Goal: Use online tool/utility: Utilize a website feature to perform a specific function

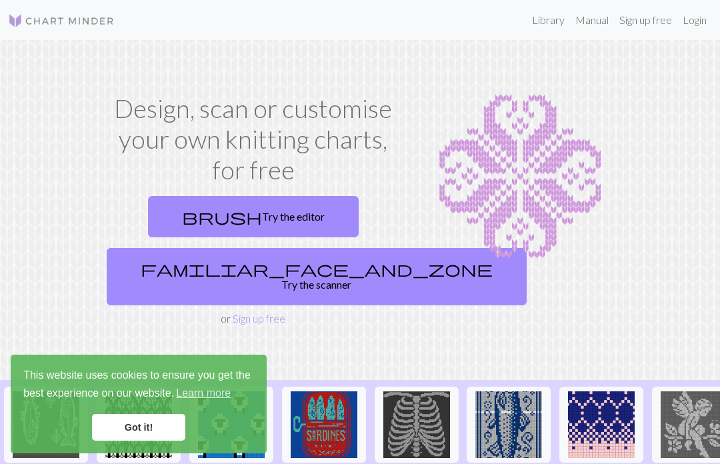
click at [153, 424] on link "Got it!" at bounding box center [138, 427] width 93 height 27
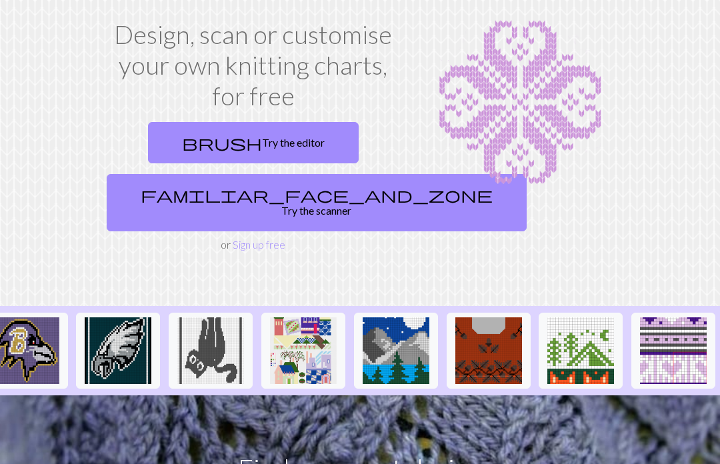
scroll to position [0, 1592]
click at [270, 193] on link "familiar_face_and_zone Try the scanner" at bounding box center [317, 203] width 420 height 57
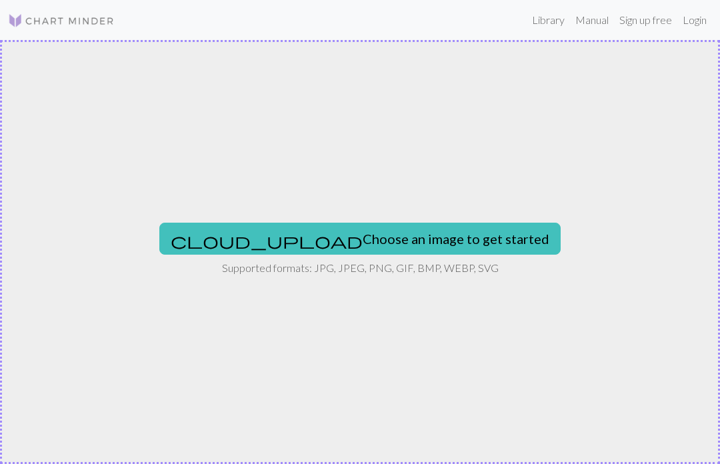
click at [388, 236] on button "cloud_upload Choose an image to get started" at bounding box center [359, 239] width 401 height 32
type input "C:\fakepath\IMG_8929.jpeg"
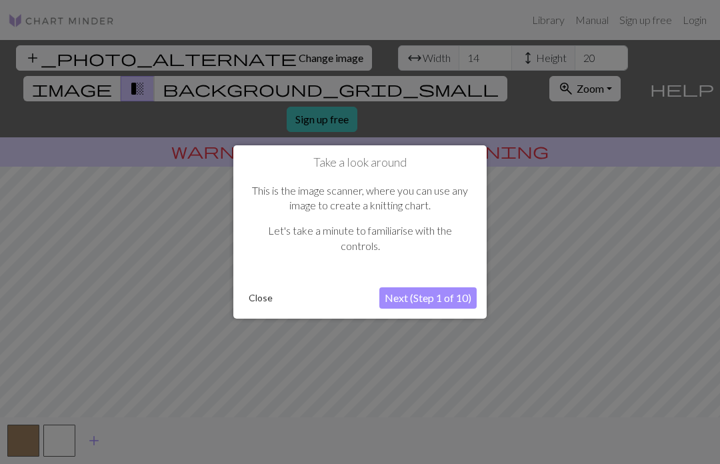
click at [448, 295] on button "Next (Step 1 of 10)" at bounding box center [427, 297] width 97 height 21
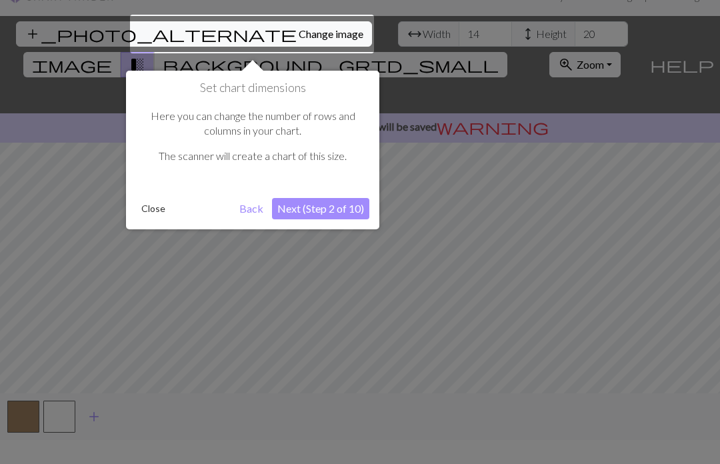
scroll to position [25, 0]
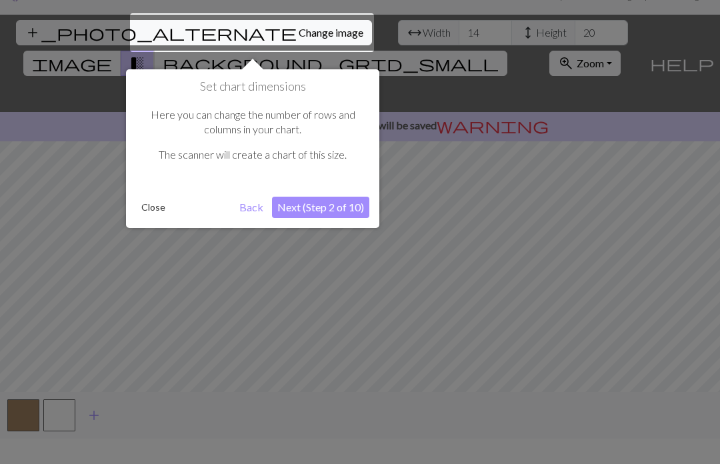
click at [328, 209] on button "Next (Step 2 of 10)" at bounding box center [320, 207] width 97 height 21
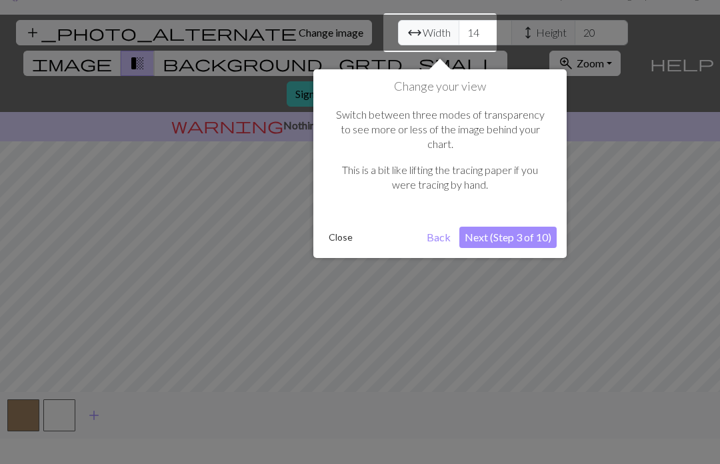
click at [526, 227] on button "Next (Step 3 of 10)" at bounding box center [507, 237] width 97 height 21
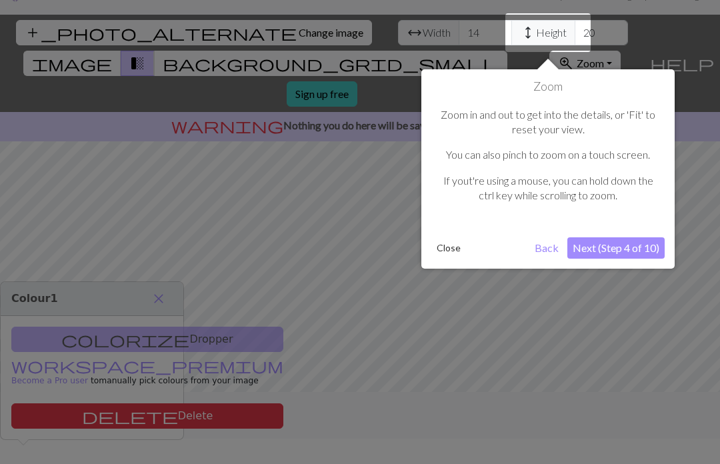
click at [610, 251] on button "Next (Step 4 of 10)" at bounding box center [615, 247] width 97 height 21
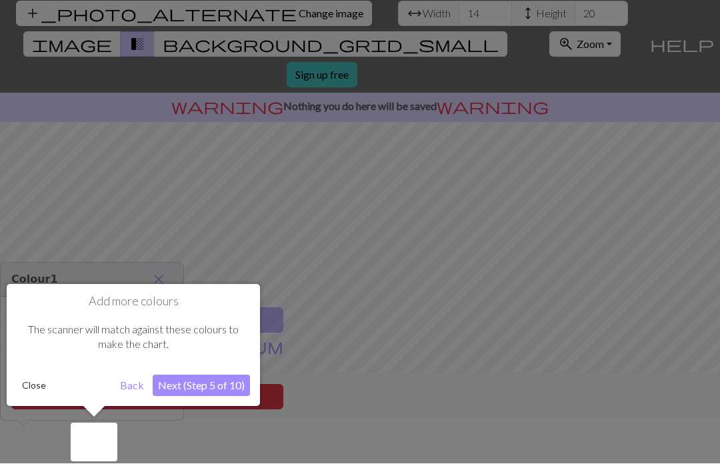
scroll to position [46, 0]
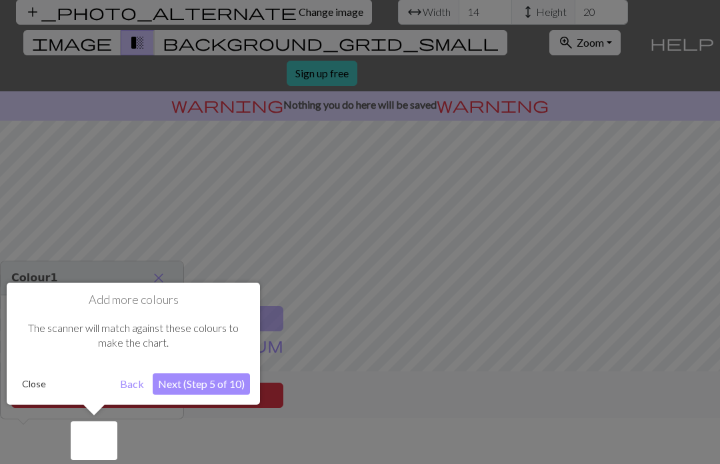
click at [221, 386] on button "Next (Step 5 of 10)" at bounding box center [201, 383] width 97 height 21
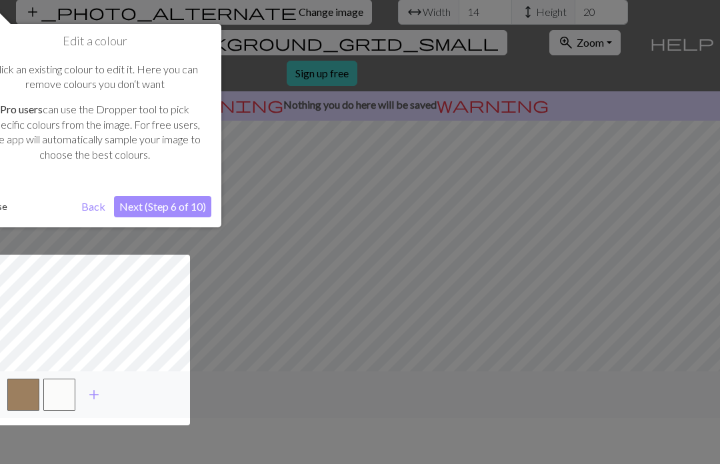
click at [186, 207] on button "Next (Step 6 of 10)" at bounding box center [162, 206] width 97 height 21
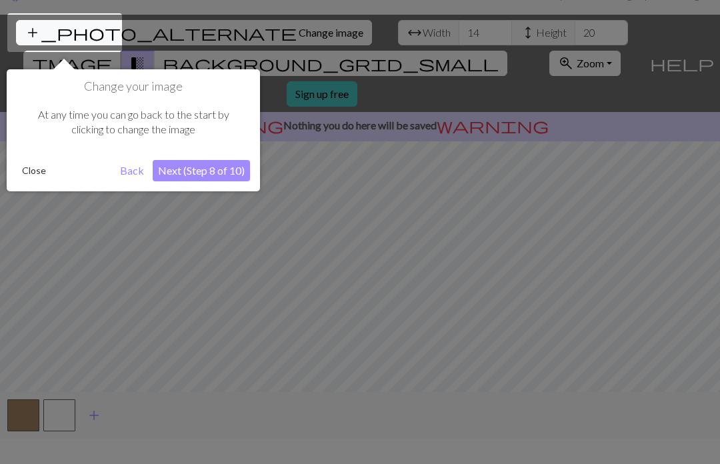
click at [226, 180] on button "Next (Step 8 of 10)" at bounding box center [201, 170] width 97 height 21
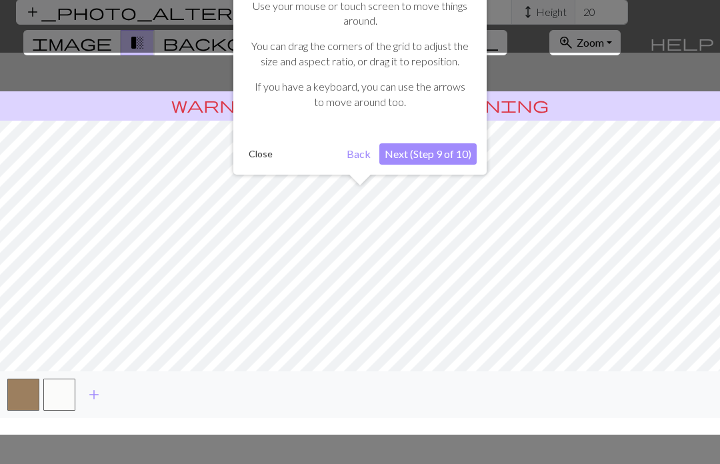
click at [454, 155] on button "Next (Step 9 of 10)" at bounding box center [427, 153] width 97 height 21
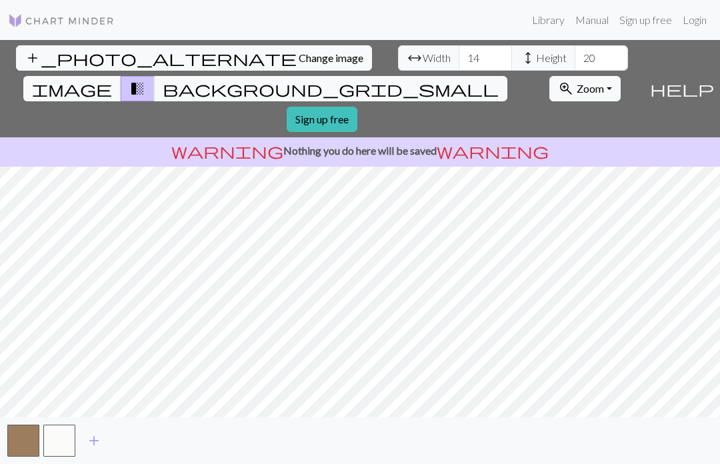
click at [422, 50] on span "Width" at bounding box center [436, 58] width 28 height 16
click at [458, 45] on input "14" at bounding box center [484, 57] width 53 height 25
type input "159"
click at [574, 45] on input "20" at bounding box center [600, 57] width 53 height 25
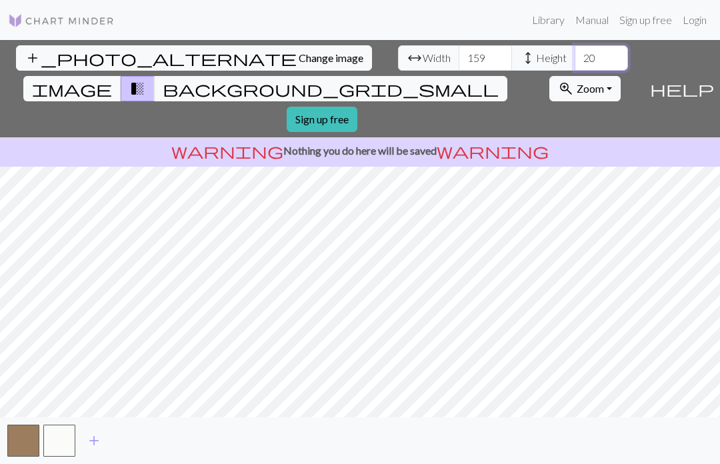
type input "2"
click at [574, 45] on input "2" at bounding box center [600, 57] width 53 height 25
type input "0"
type input "200"
click at [96, 452] on button "add" at bounding box center [93, 440] width 33 height 25
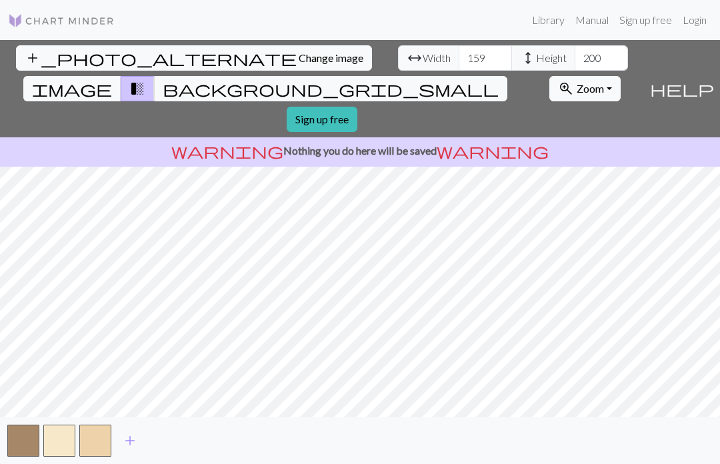
click at [94, 439] on button "button" at bounding box center [95, 440] width 32 height 32
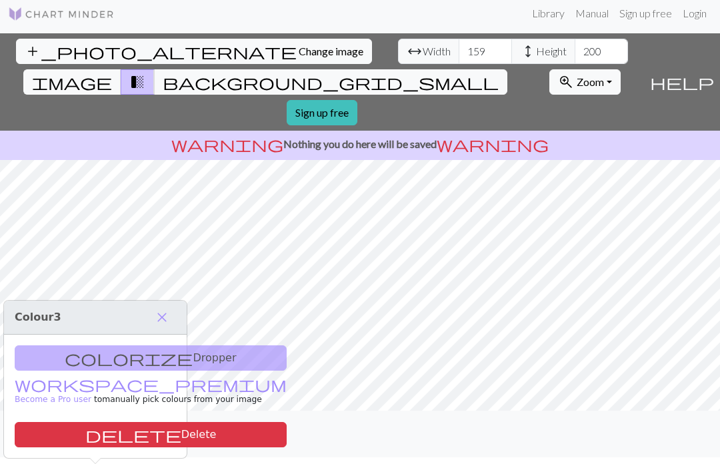
click at [135, 435] on span "add" at bounding box center [130, 433] width 16 height 19
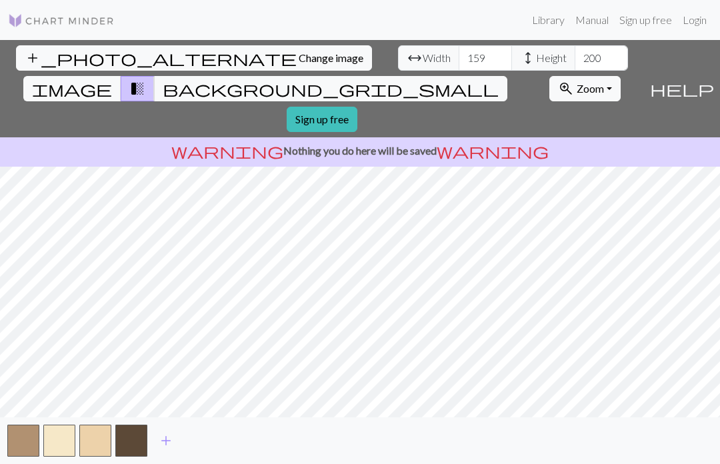
click at [165, 441] on span "add" at bounding box center [166, 440] width 16 height 19
click at [203, 440] on span "add" at bounding box center [202, 440] width 16 height 19
click at [245, 440] on span "add" at bounding box center [238, 440] width 16 height 19
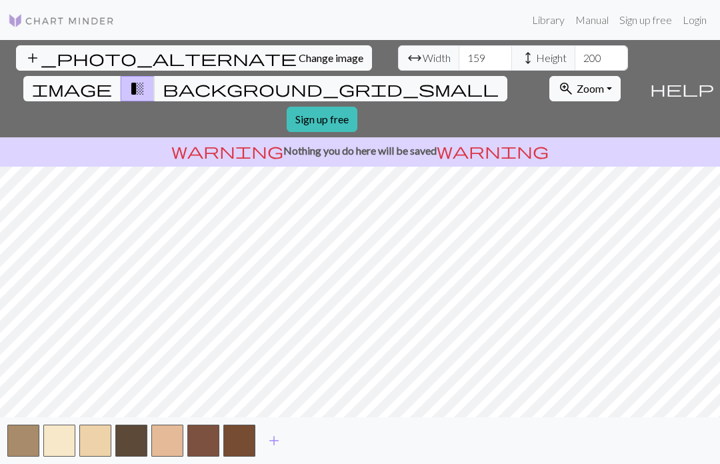
click at [237, 441] on button "button" at bounding box center [239, 440] width 32 height 32
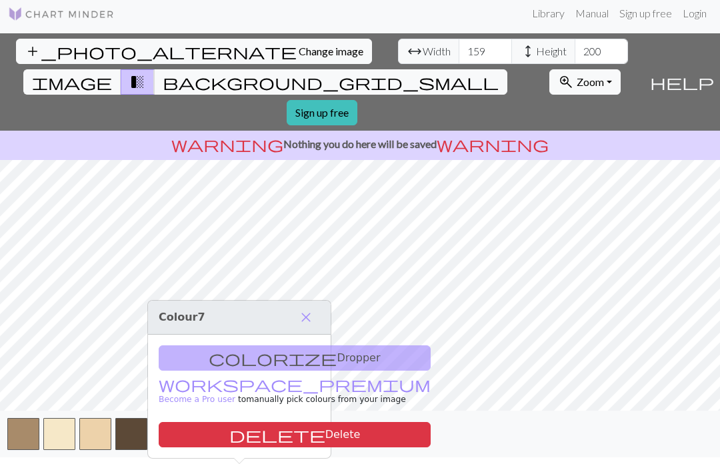
click at [283, 442] on button "add" at bounding box center [273, 433] width 33 height 25
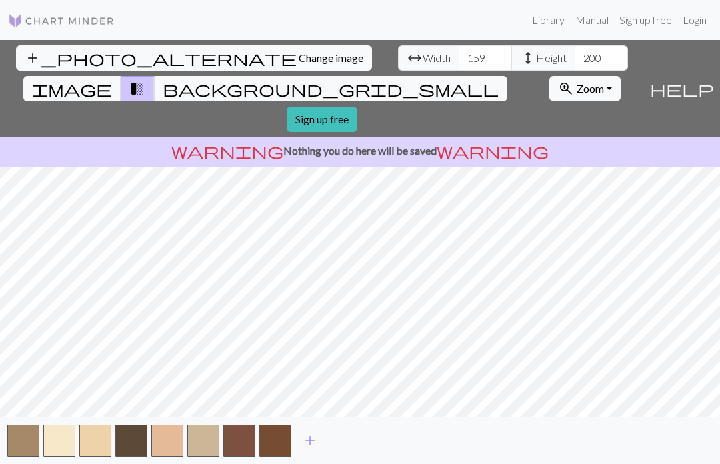
click at [312, 441] on span "add" at bounding box center [310, 440] width 16 height 19
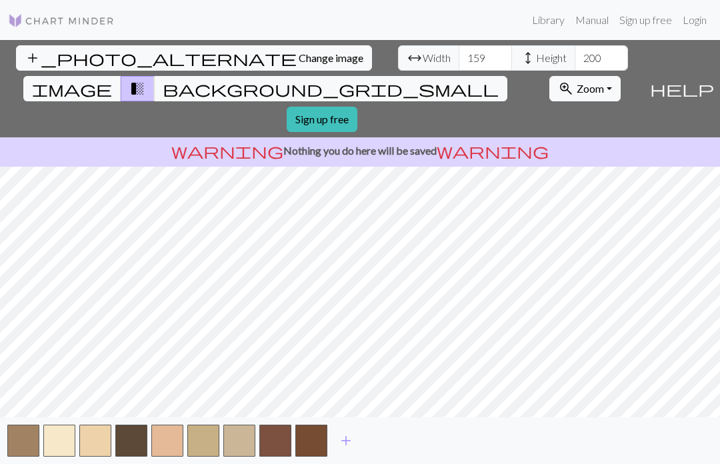
click at [346, 450] on button "add" at bounding box center [345, 440] width 33 height 25
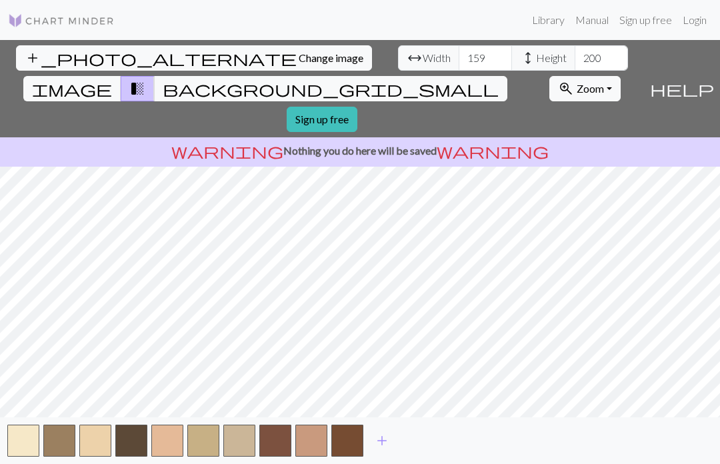
click at [384, 446] on span "add" at bounding box center [382, 440] width 16 height 19
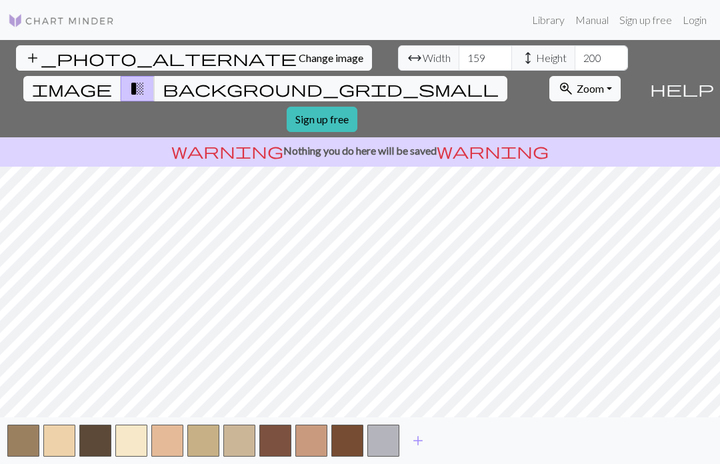
click at [418, 438] on span "add" at bounding box center [418, 440] width 16 height 19
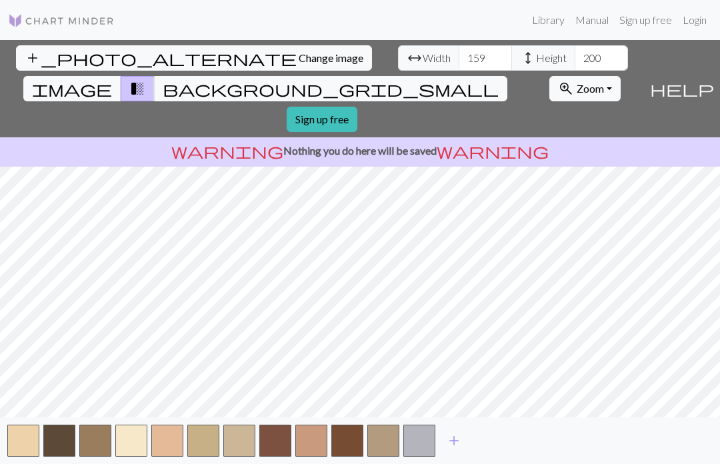
click at [27, 441] on button "button" at bounding box center [23, 440] width 32 height 32
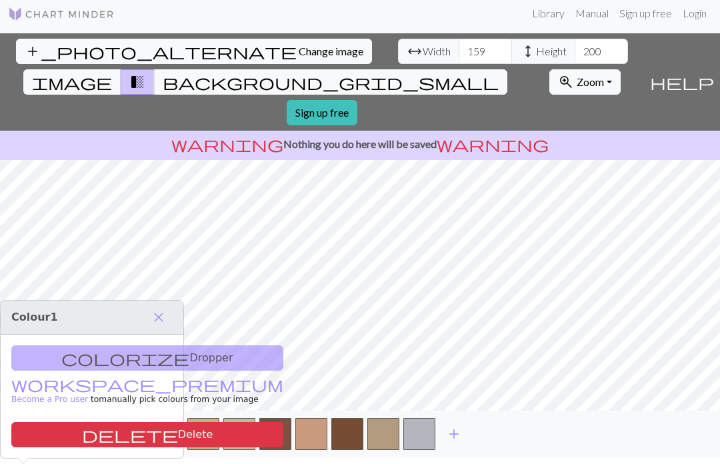
click at [120, 334] on div "colorize Dropper workspace_premium Become a Pro user to manually pick colours f…" at bounding box center [92, 395] width 183 height 123
click at [457, 442] on span "add" at bounding box center [454, 433] width 16 height 19
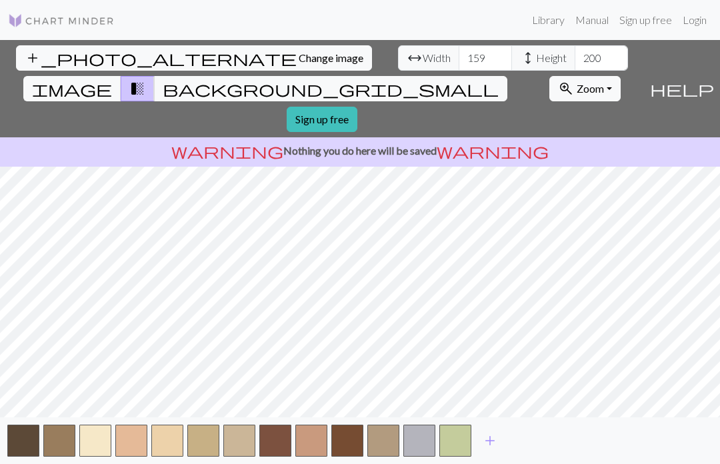
click at [487, 434] on span "add" at bounding box center [490, 440] width 16 height 19
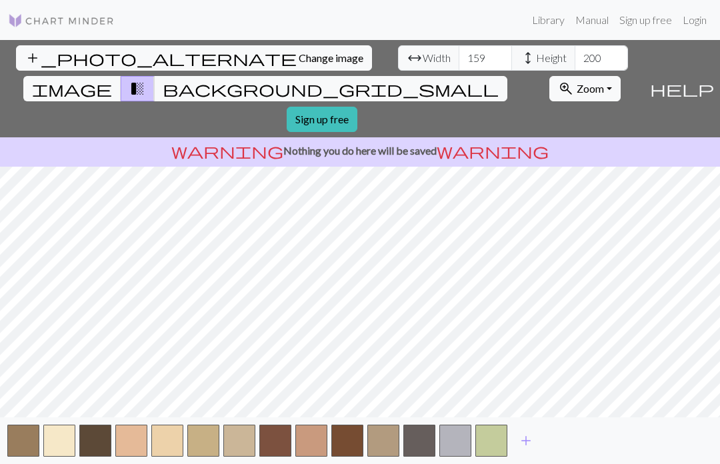
click at [522, 440] on span "add" at bounding box center [526, 440] width 16 height 19
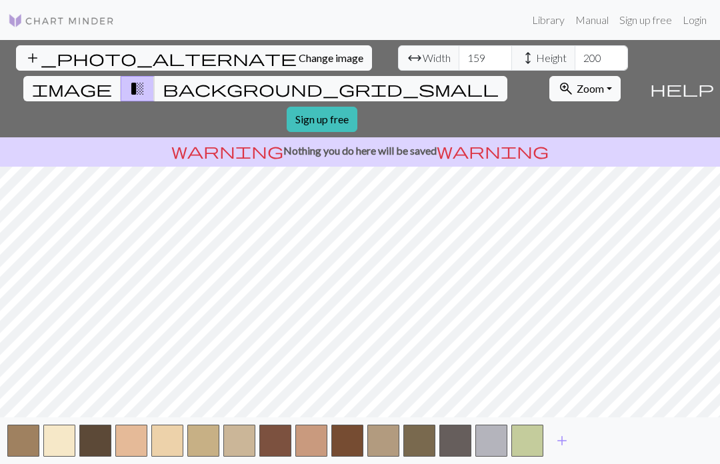
click at [566, 437] on span "add" at bounding box center [562, 440] width 16 height 19
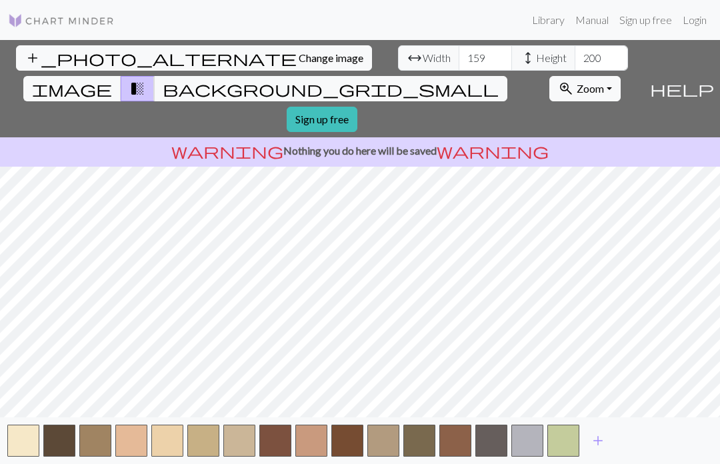
click at [602, 440] on span "add" at bounding box center [598, 440] width 16 height 19
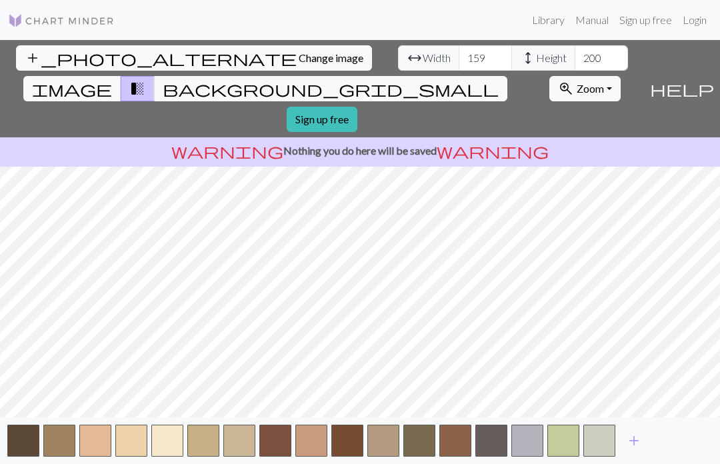
click at [635, 438] on span "add" at bounding box center [634, 440] width 16 height 19
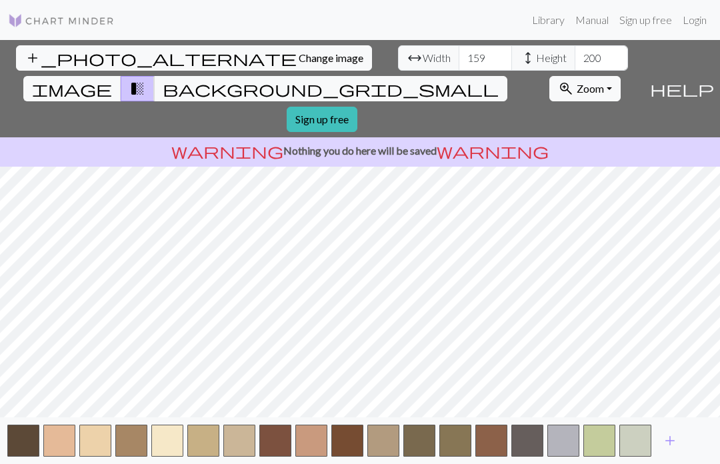
click at [670, 437] on span "add" at bounding box center [670, 440] width 16 height 19
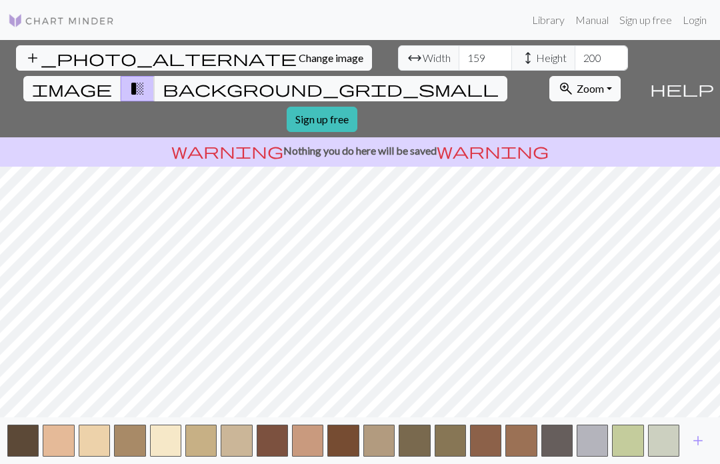
click at [698, 438] on span "add" at bounding box center [698, 440] width 16 height 19
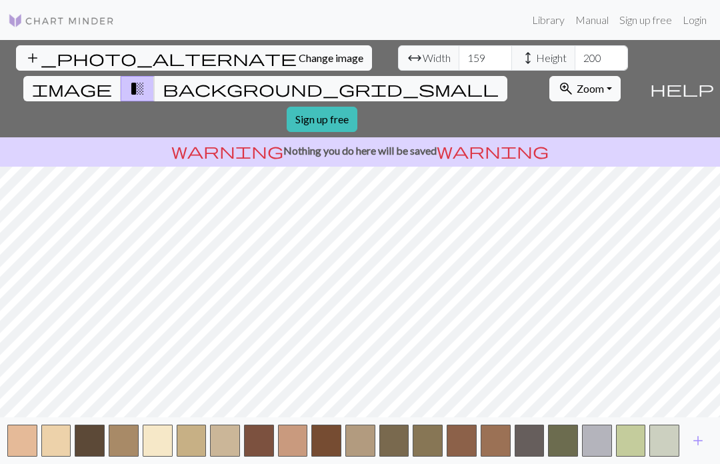
click at [697, 438] on span "add" at bounding box center [698, 440] width 16 height 19
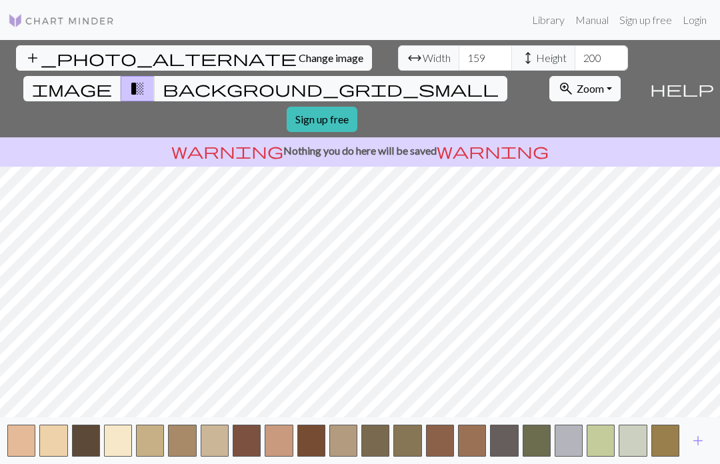
click at [697, 438] on span "add" at bounding box center [698, 440] width 16 height 19
click at [696, 438] on span "add" at bounding box center [698, 440] width 16 height 19
click at [696, 440] on span "add" at bounding box center [698, 440] width 16 height 19
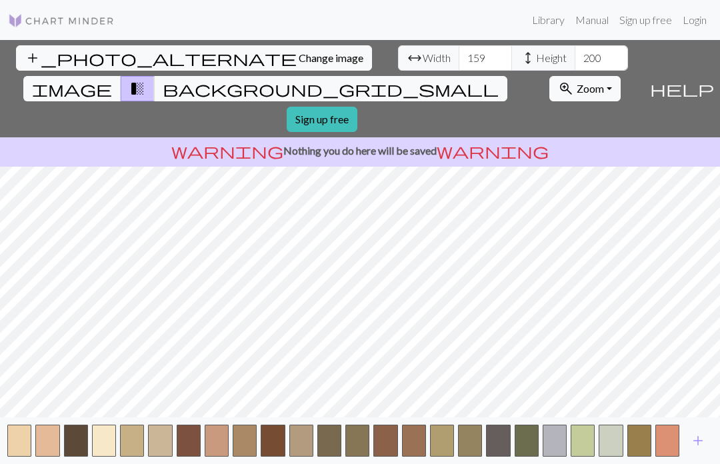
click at [690, 431] on span "add" at bounding box center [698, 440] width 16 height 19
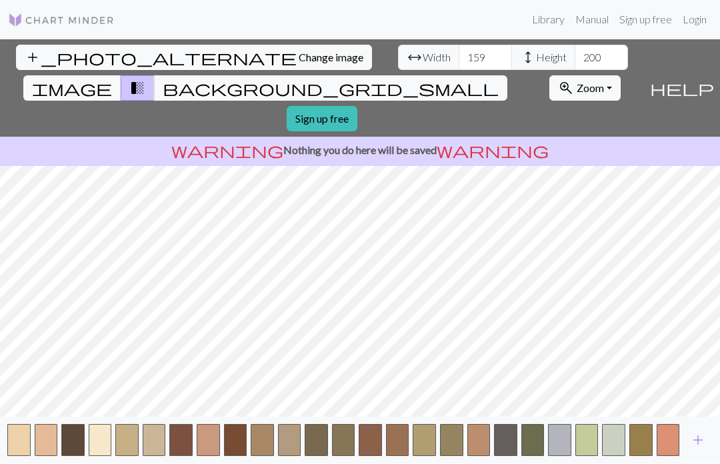
click at [679, 423] on div "add" at bounding box center [360, 440] width 720 height 47
click at [696, 439] on span "add" at bounding box center [698, 440] width 16 height 19
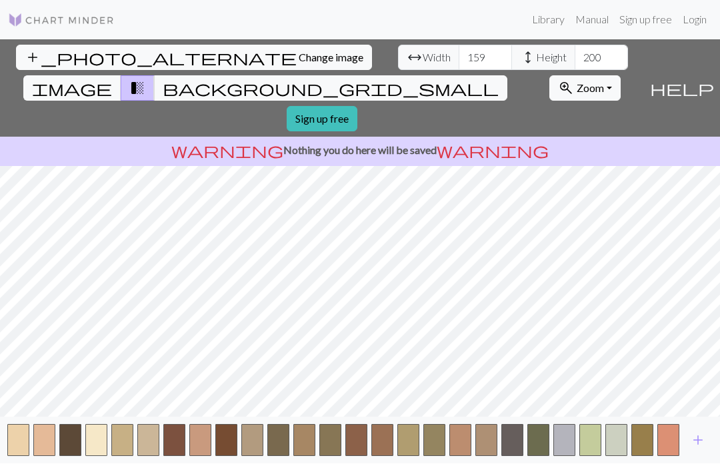
click at [693, 439] on span "add" at bounding box center [698, 440] width 16 height 19
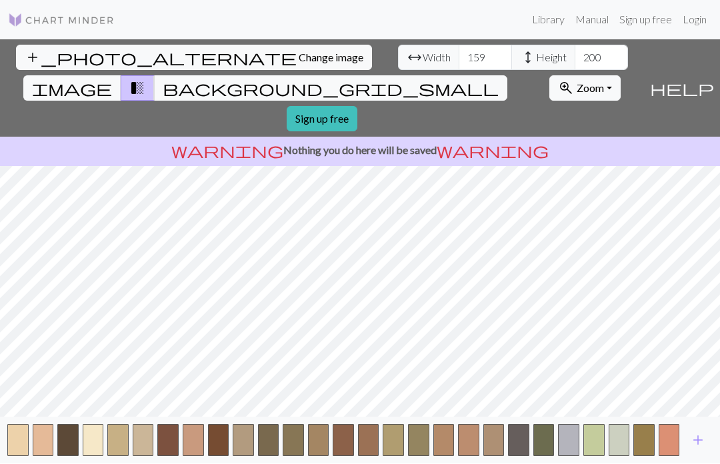
click at [695, 440] on span "add" at bounding box center [698, 440] width 16 height 19
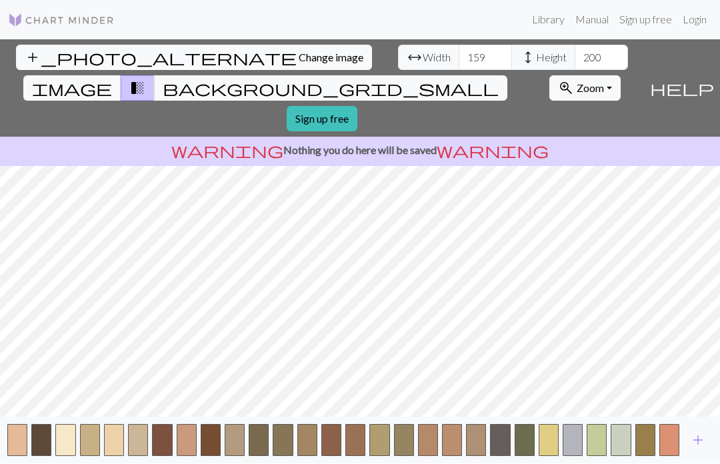
click at [691, 438] on span "add" at bounding box center [698, 440] width 16 height 19
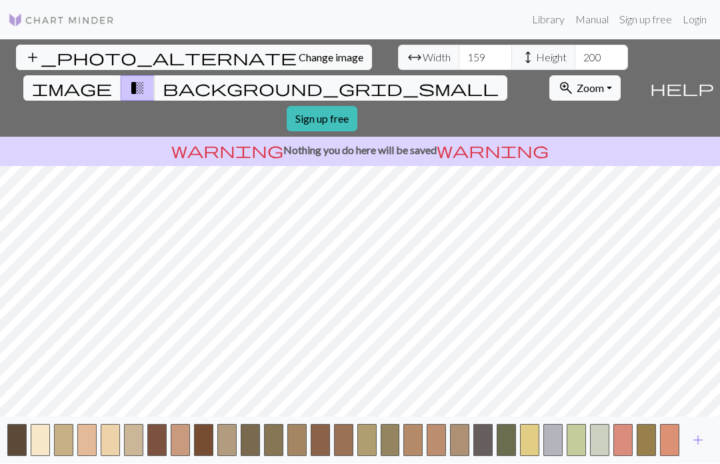
click at [694, 439] on span "add" at bounding box center [698, 440] width 16 height 19
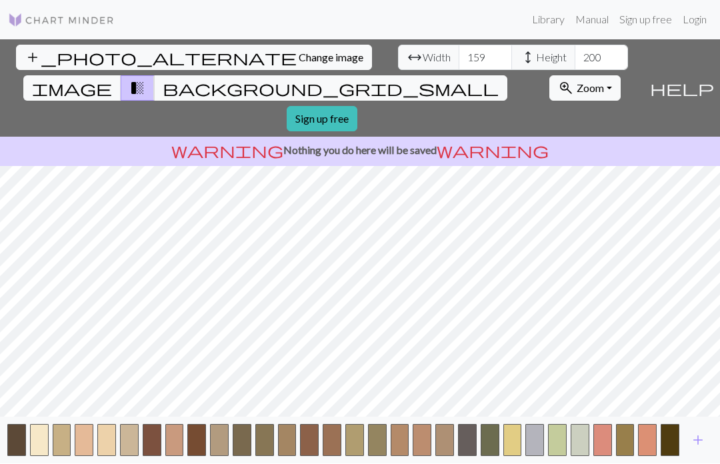
click at [692, 436] on span "add" at bounding box center [698, 440] width 16 height 19
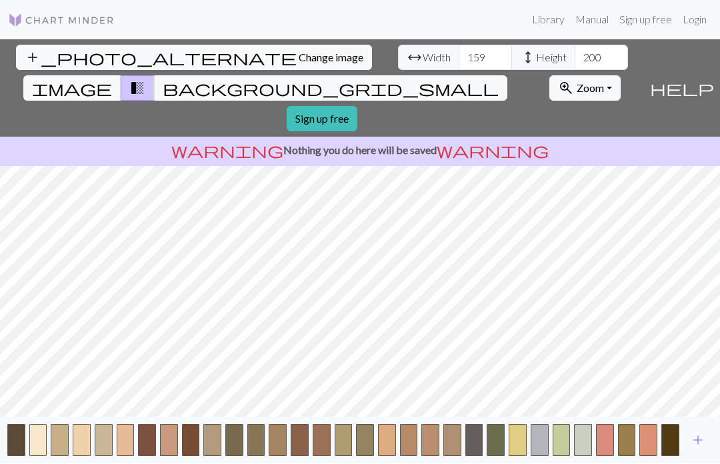
click at [696, 439] on span "add" at bounding box center [698, 440] width 16 height 19
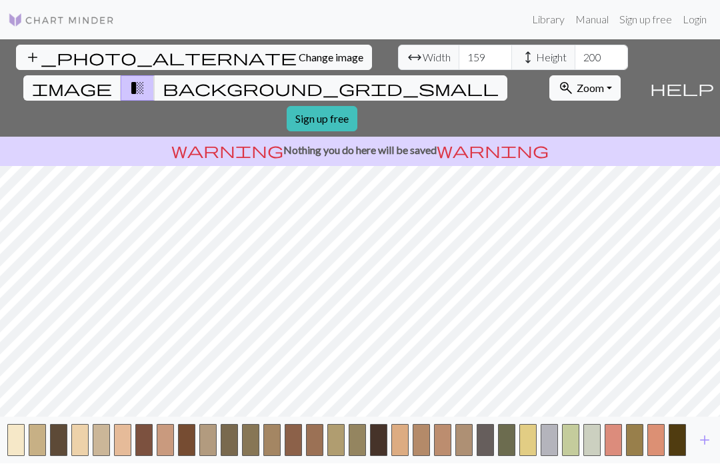
click at [698, 440] on span "add" at bounding box center [704, 440] width 16 height 19
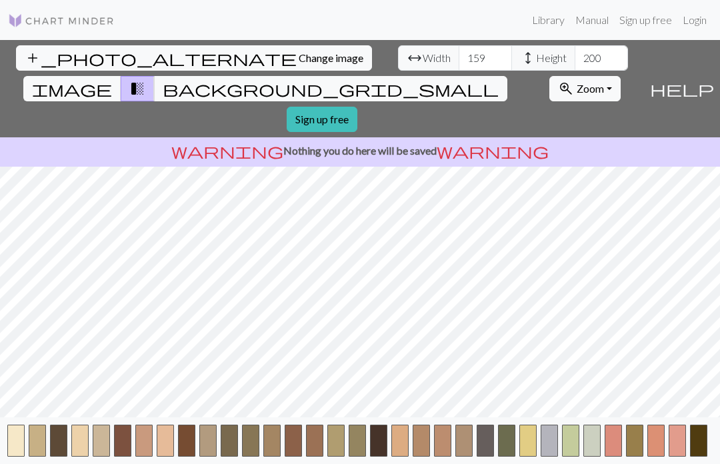
click at [698, 440] on button "button" at bounding box center [698, 440] width 17 height 32
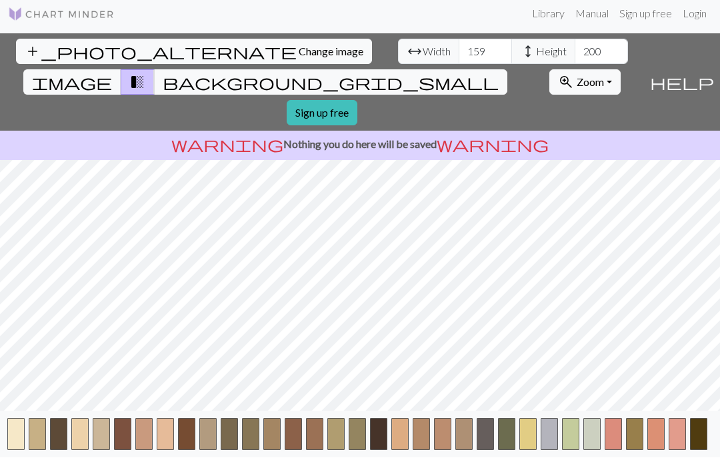
click at [710, 440] on button "add" at bounding box center [725, 433] width 33 height 25
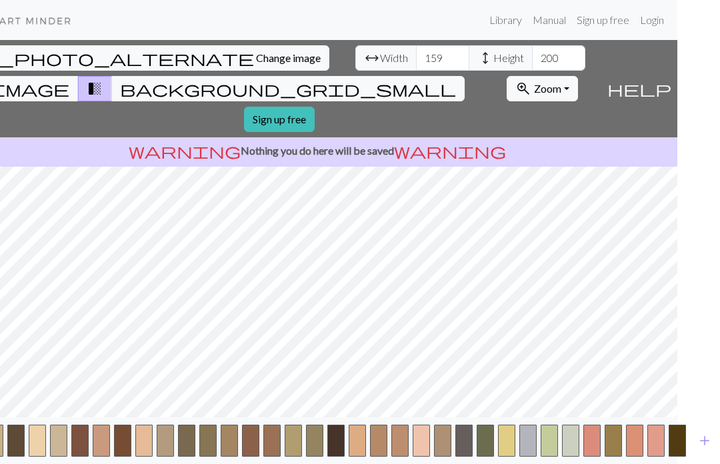
scroll to position [46, 44]
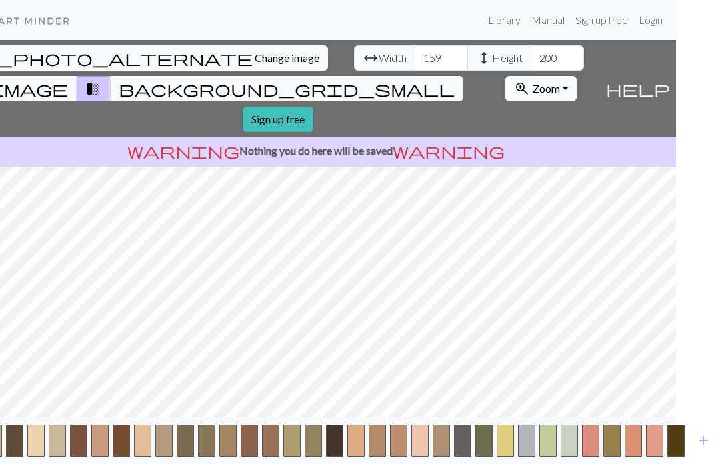
click at [698, 442] on span "add" at bounding box center [703, 440] width 16 height 19
click at [703, 442] on button "button" at bounding box center [696, 440] width 17 height 32
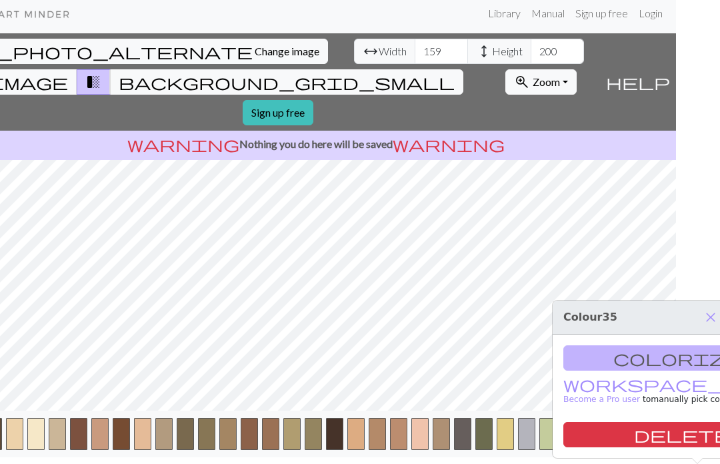
scroll to position [46, 65]
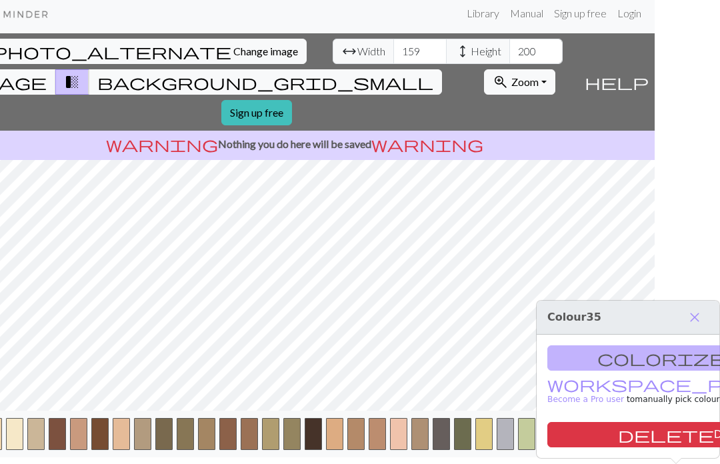
click at [699, 443] on span "add" at bounding box center [703, 433] width 16 height 19
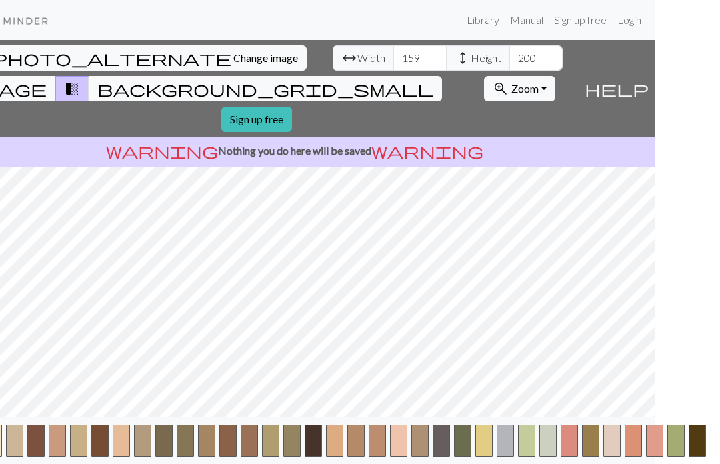
scroll to position [46, 87]
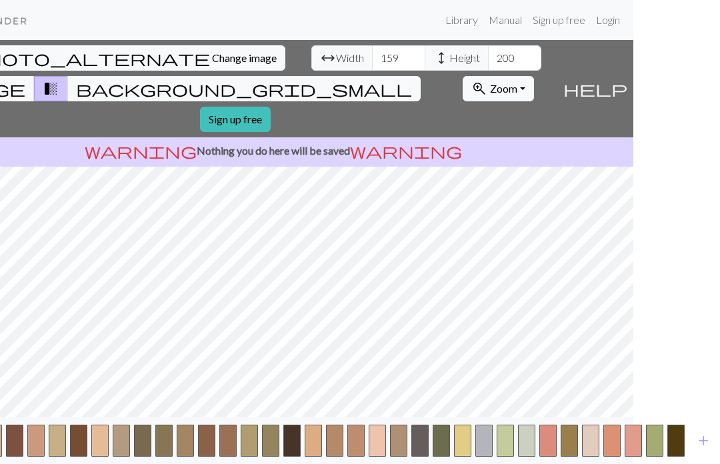
click at [702, 440] on span "add" at bounding box center [703, 440] width 16 height 19
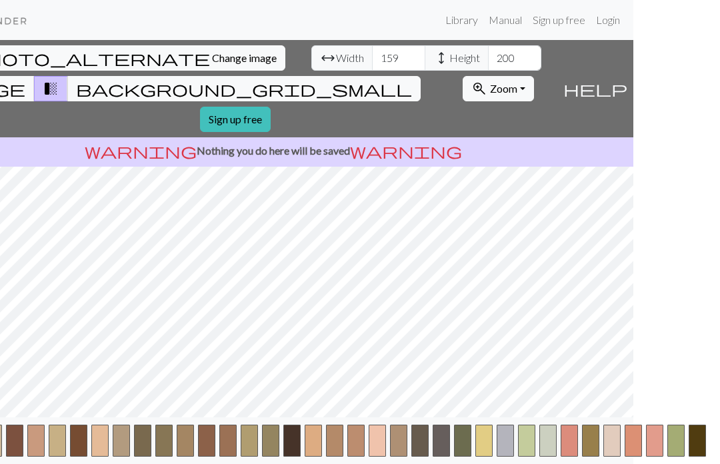
click at [388, 79] on span "background_grid_small" at bounding box center [244, 88] width 336 height 19
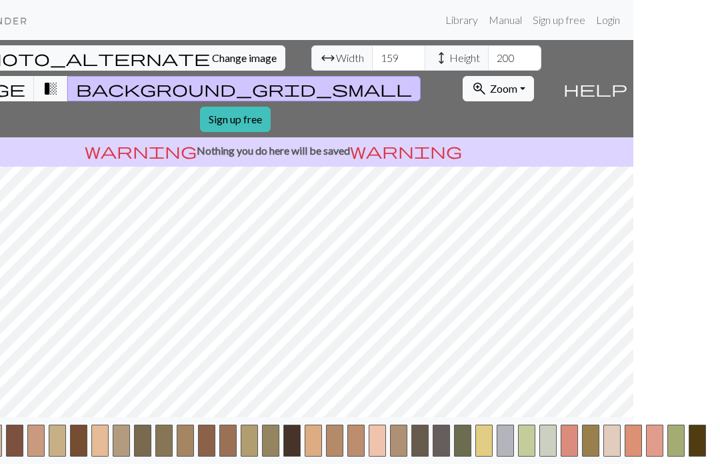
click at [59, 79] on span "transition_fade" at bounding box center [51, 88] width 16 height 19
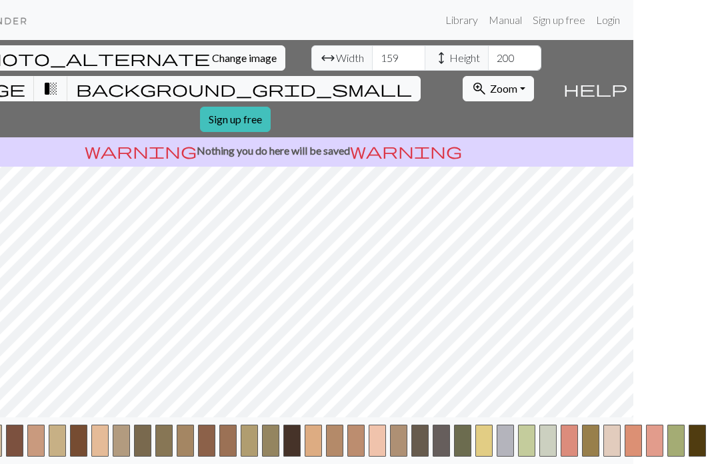
click at [59, 79] on span "transition_fade" at bounding box center [51, 88] width 16 height 19
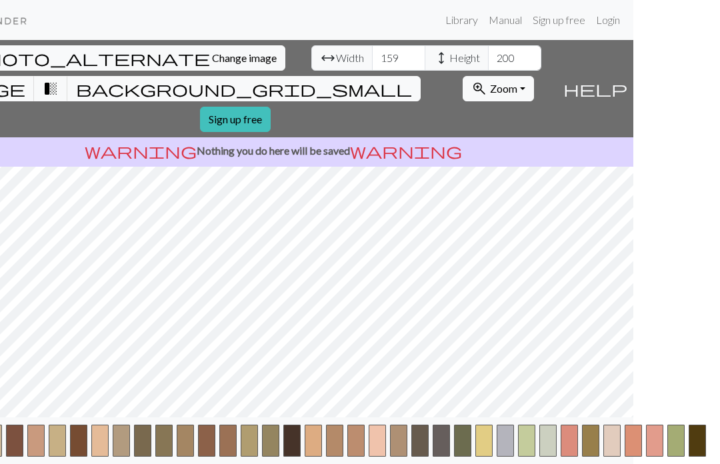
click at [388, 79] on span "background_grid_small" at bounding box center [244, 88] width 336 height 19
